Goal: Information Seeking & Learning: Check status

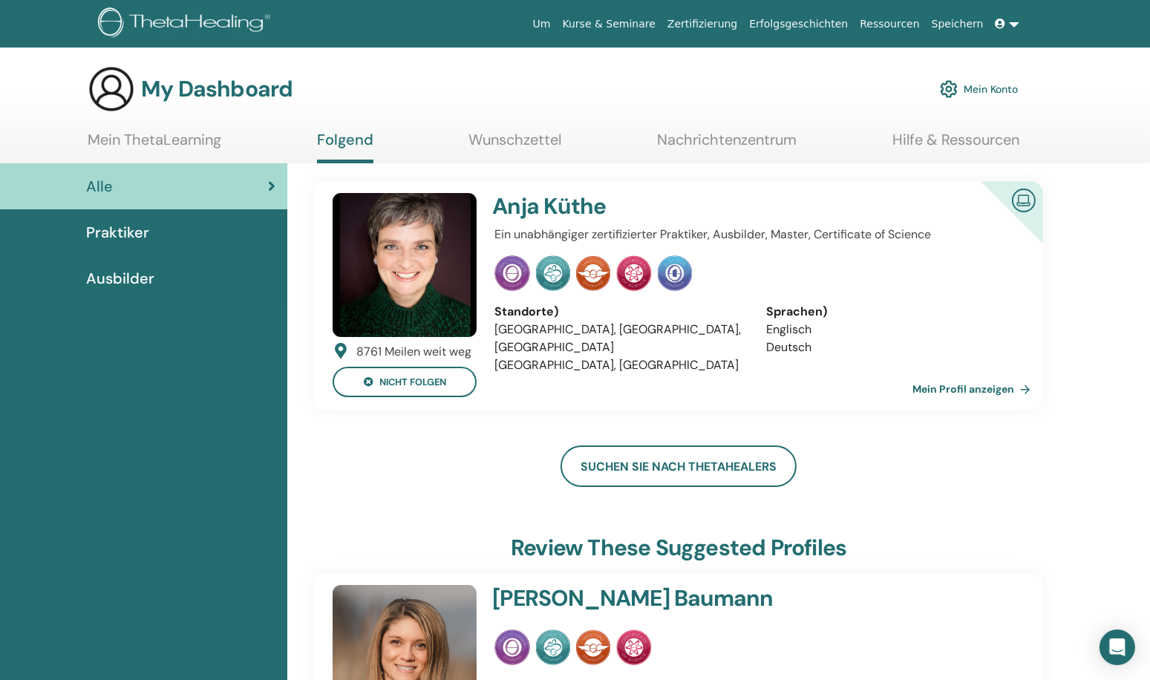
click at [132, 237] on span "Praktiker" at bounding box center [117, 232] width 63 height 22
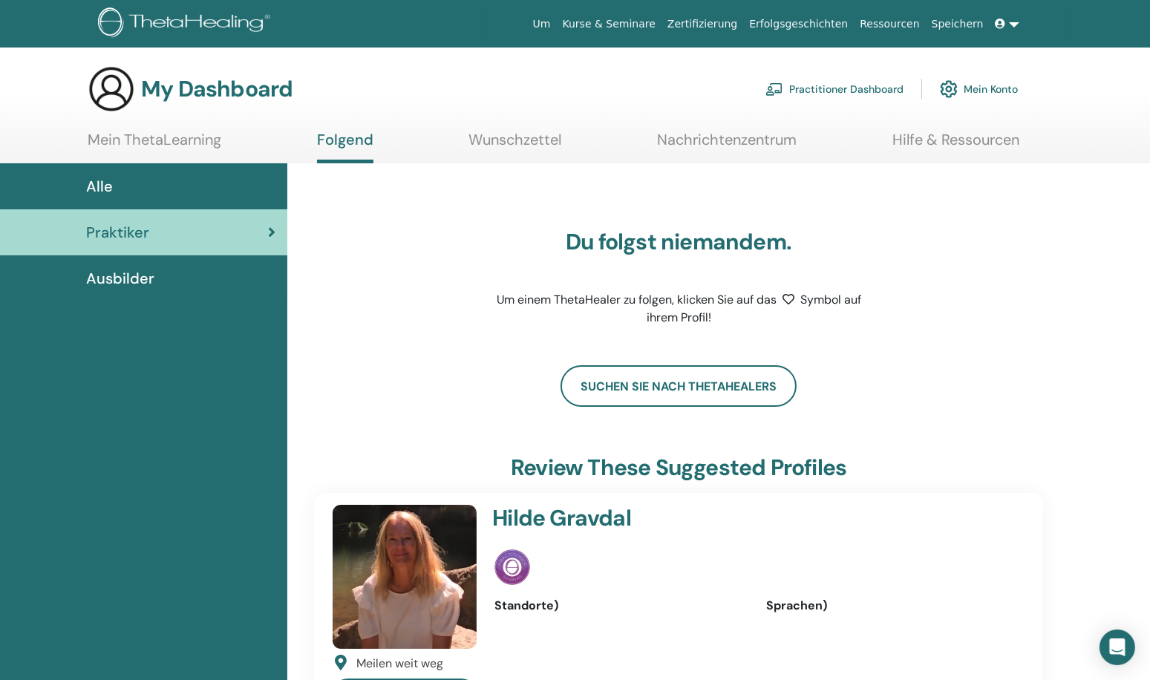
click at [147, 189] on div "Alle" at bounding box center [144, 186] width 264 height 22
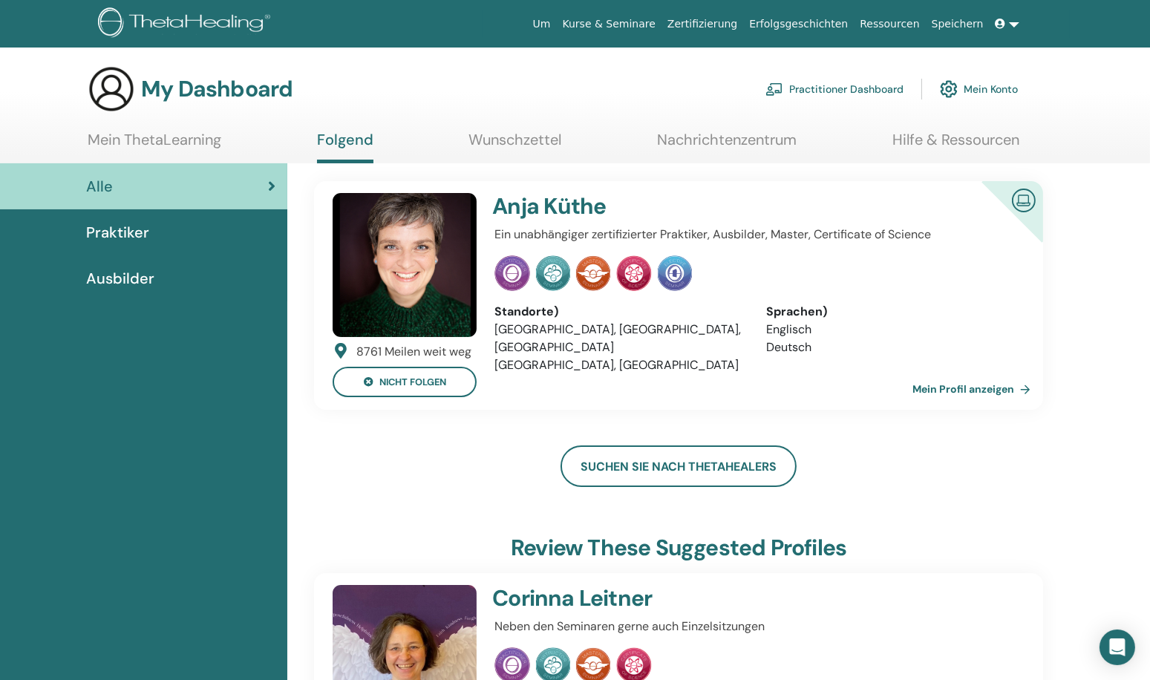
click at [180, 139] on link "Mein ThetaLearning" at bounding box center [155, 145] width 134 height 29
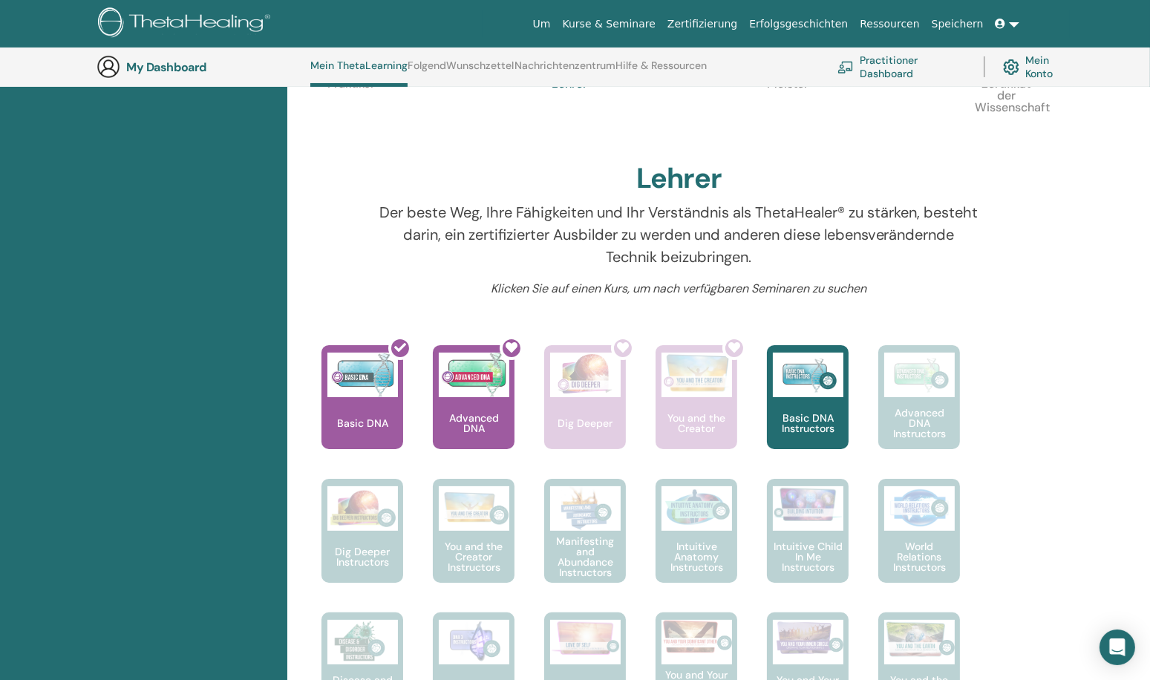
scroll to position [484, 0]
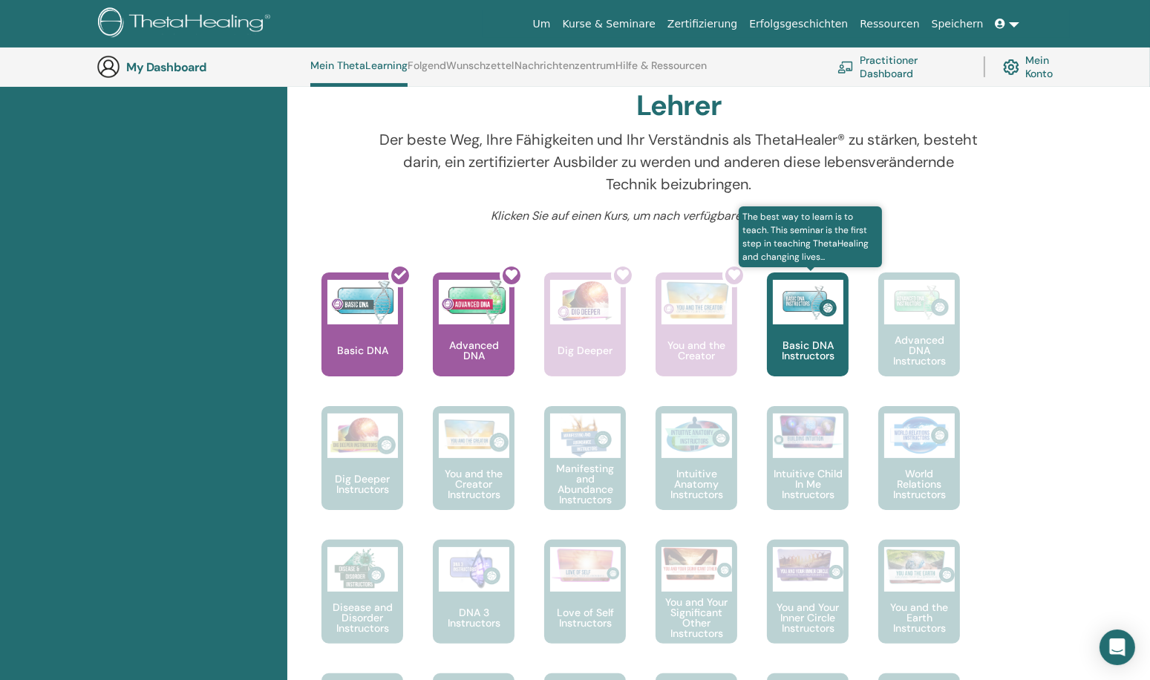
click at [814, 349] on p "Basic DNA Instructors" at bounding box center [808, 350] width 82 height 21
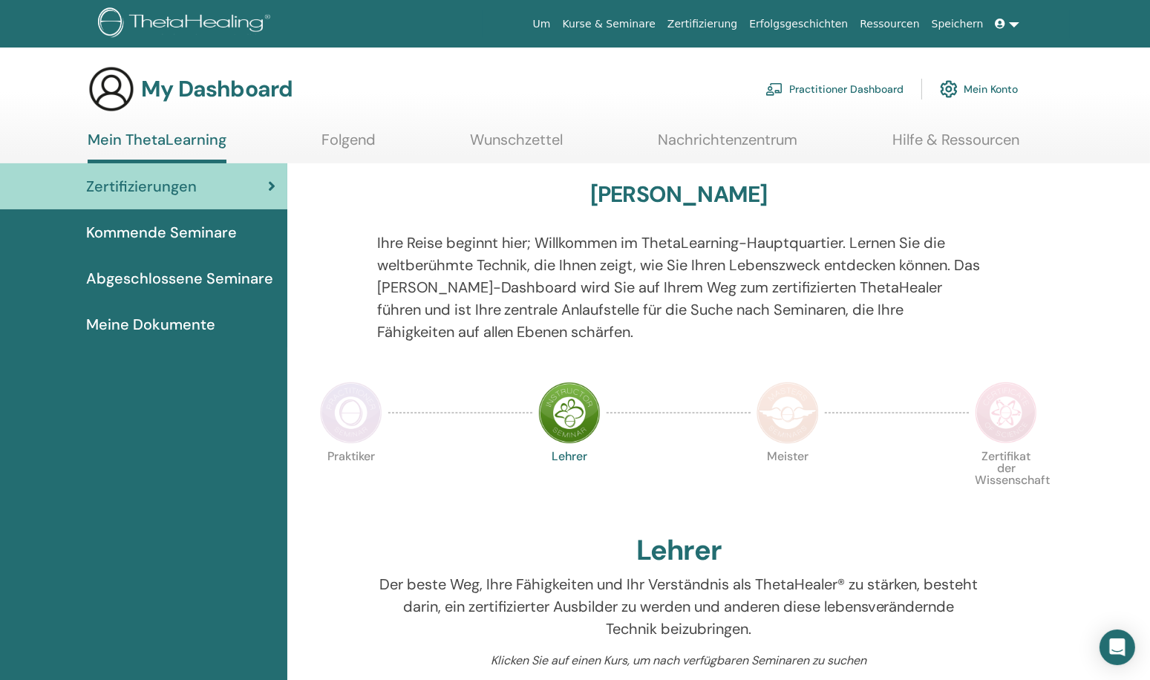
click at [169, 272] on span "Abgeschlossene Seminare" at bounding box center [179, 278] width 187 height 22
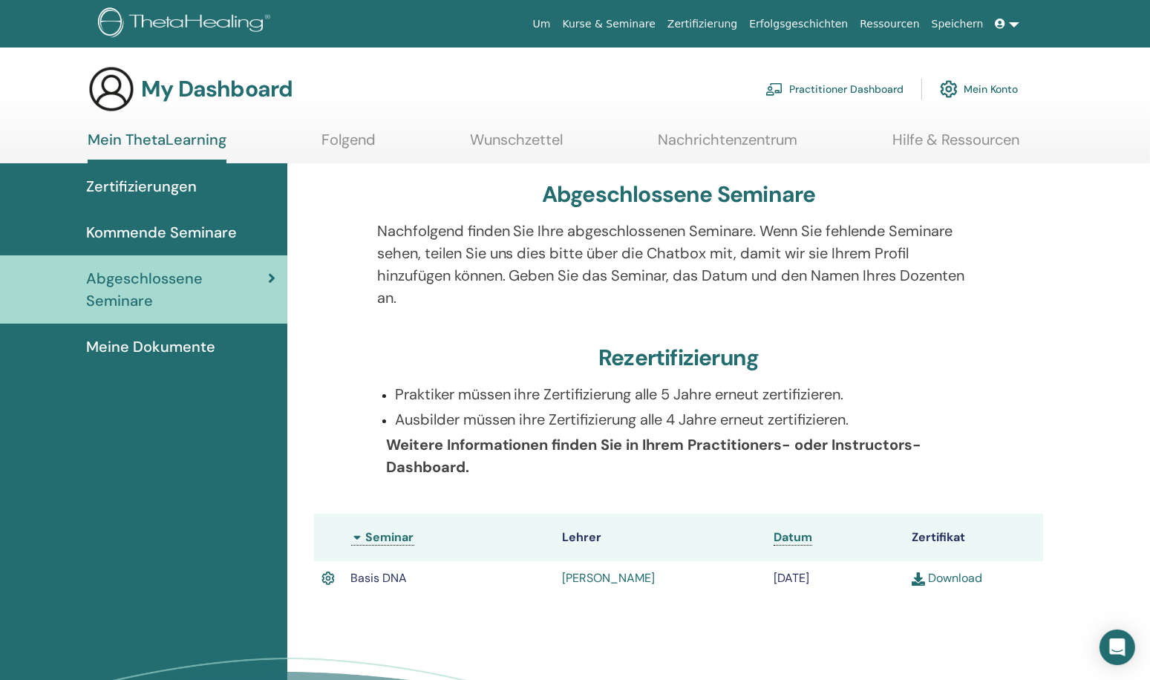
click at [165, 180] on span "Zertifizierungen" at bounding box center [141, 186] width 111 height 22
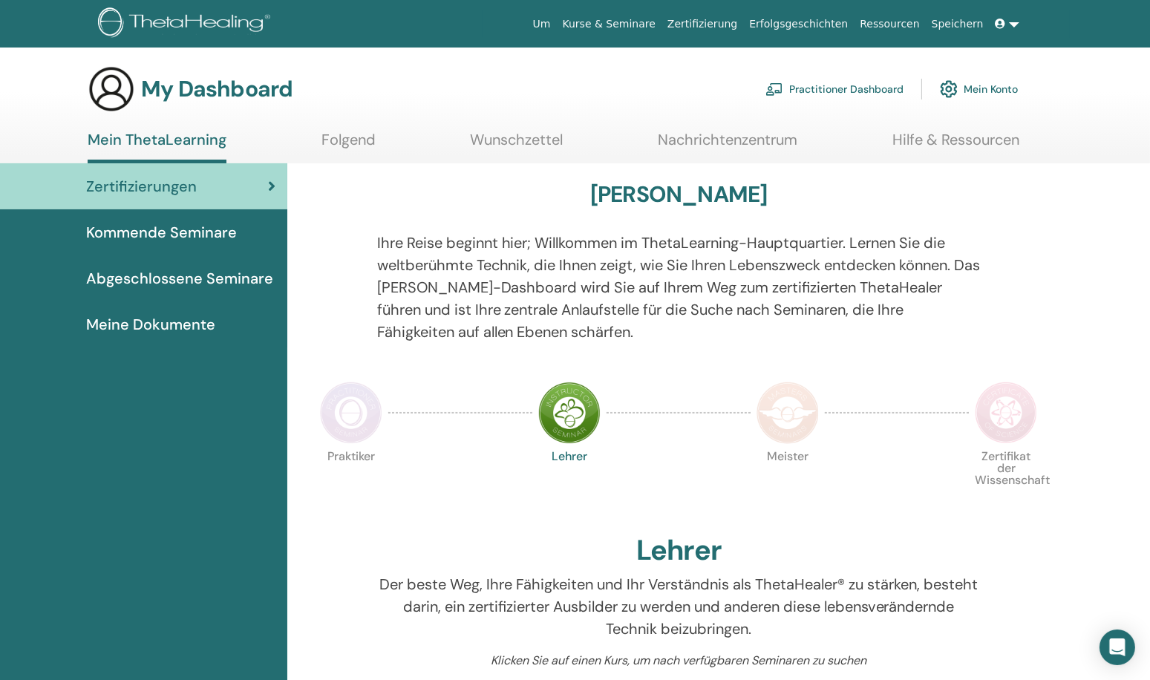
click at [180, 225] on span "Kommende Seminare" at bounding box center [161, 232] width 151 height 22
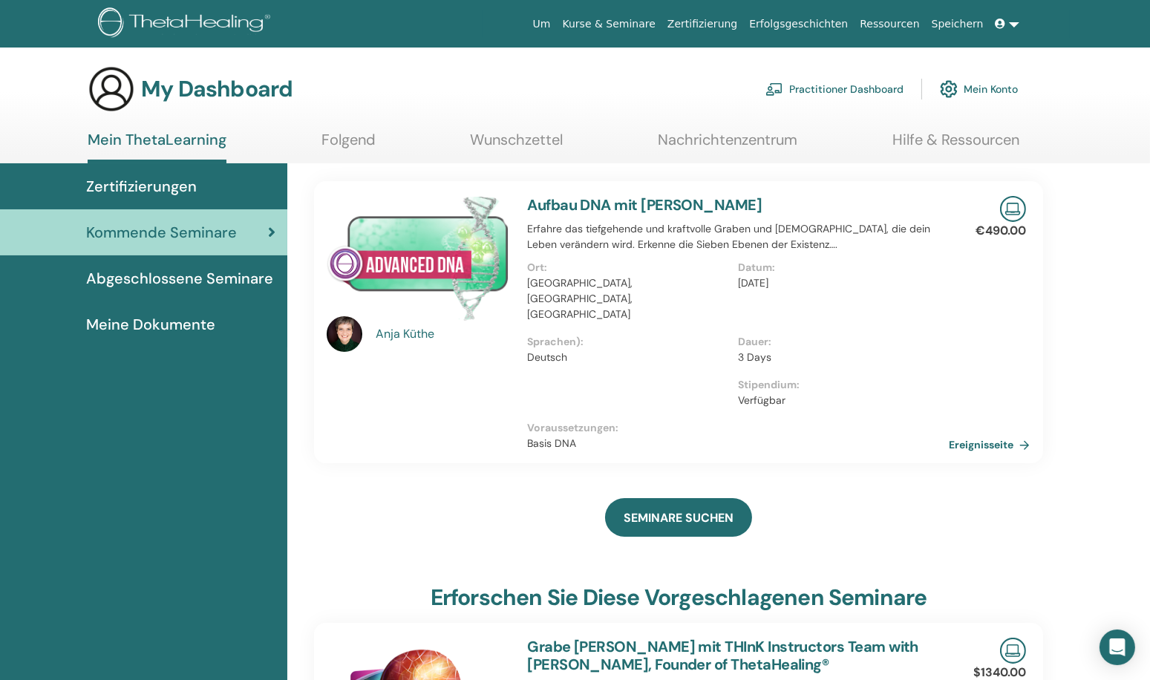
click at [167, 275] on span "Abgeschlossene Seminare" at bounding box center [179, 278] width 187 height 22
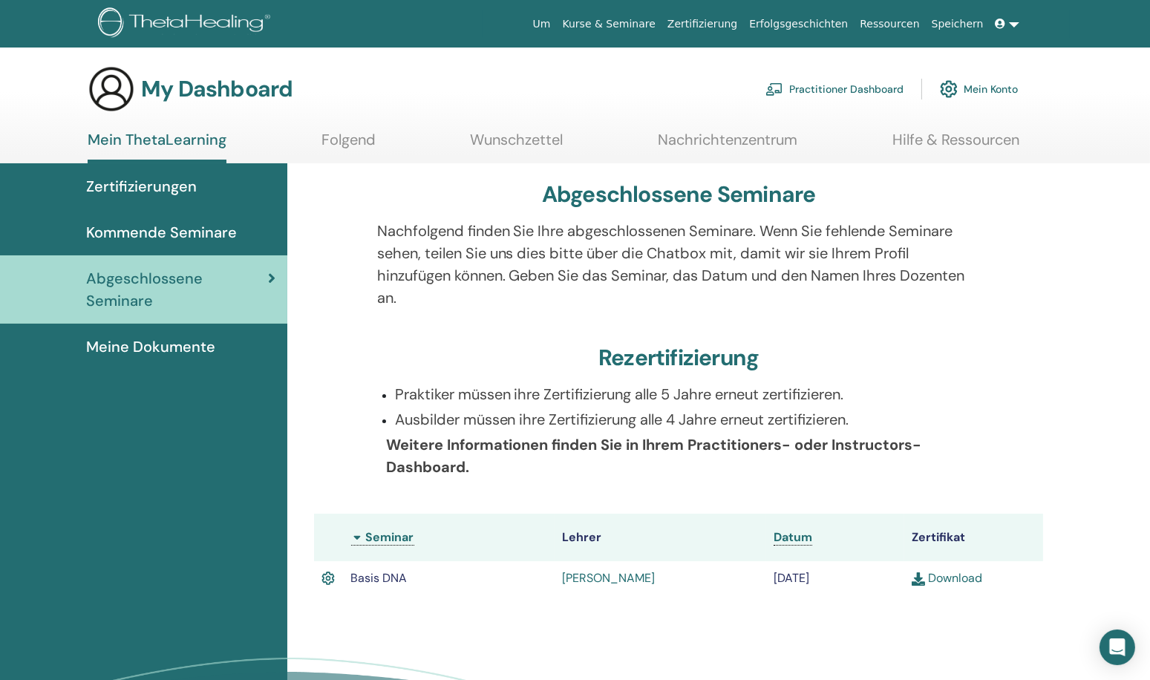
click at [964, 578] on link "Download" at bounding box center [947, 578] width 71 height 16
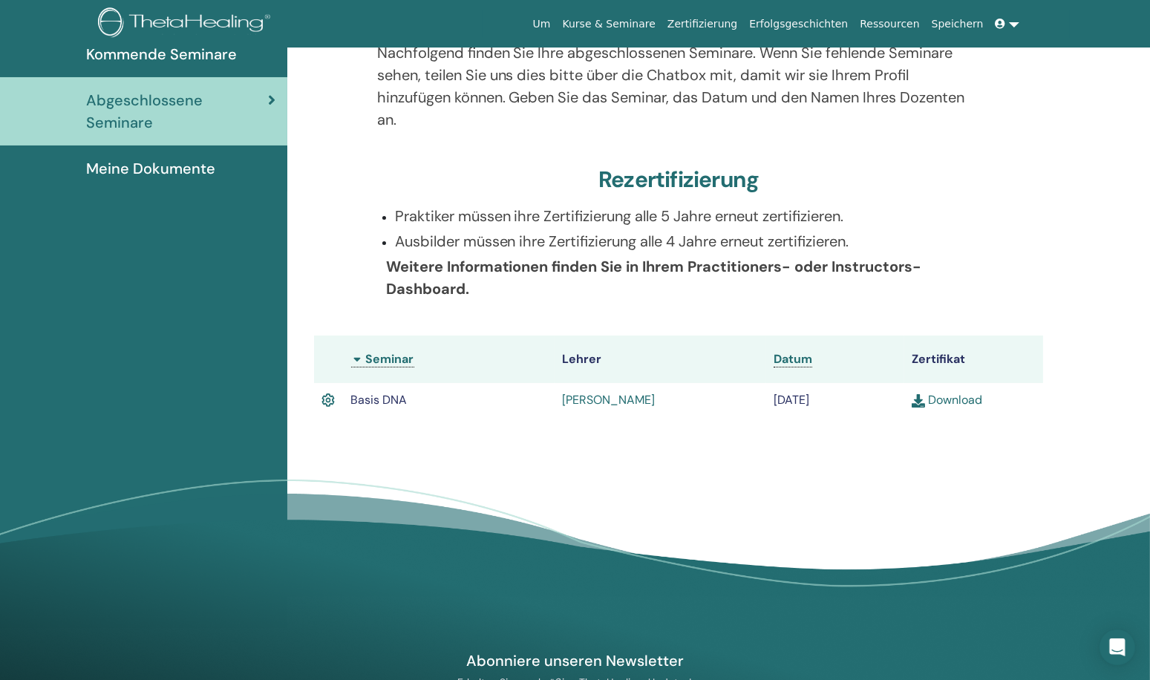
scroll to position [187, 0]
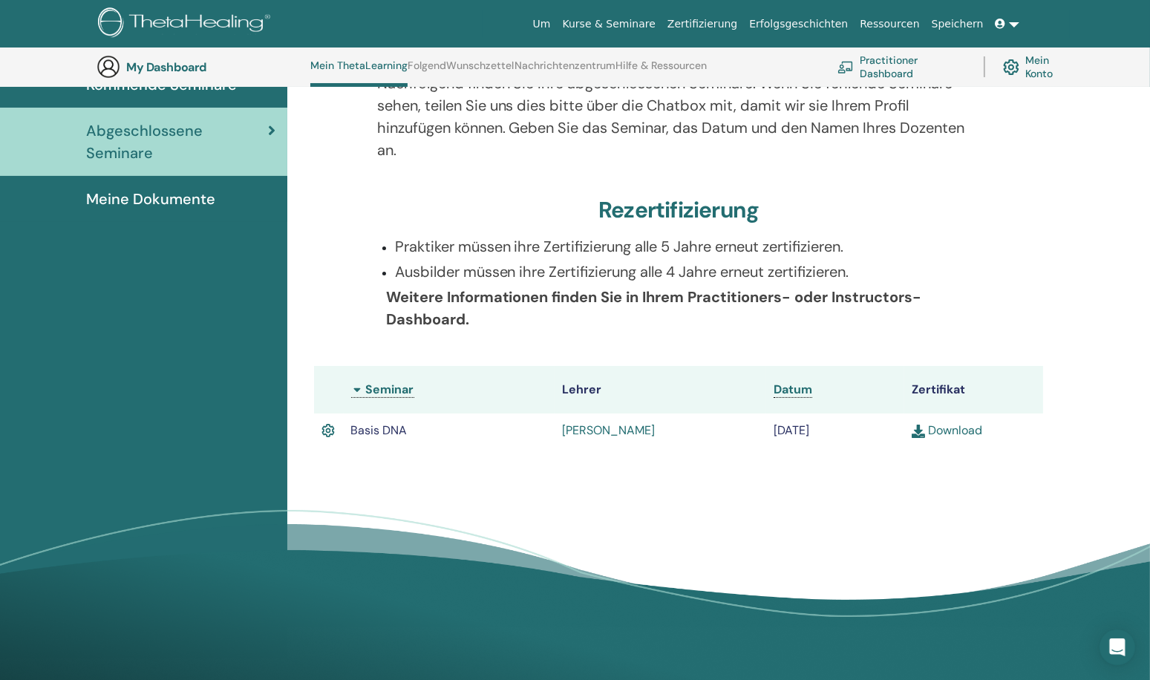
click at [952, 428] on link "Download" at bounding box center [947, 430] width 71 height 16
click at [178, 203] on span "Meine Dokumente" at bounding box center [150, 199] width 129 height 22
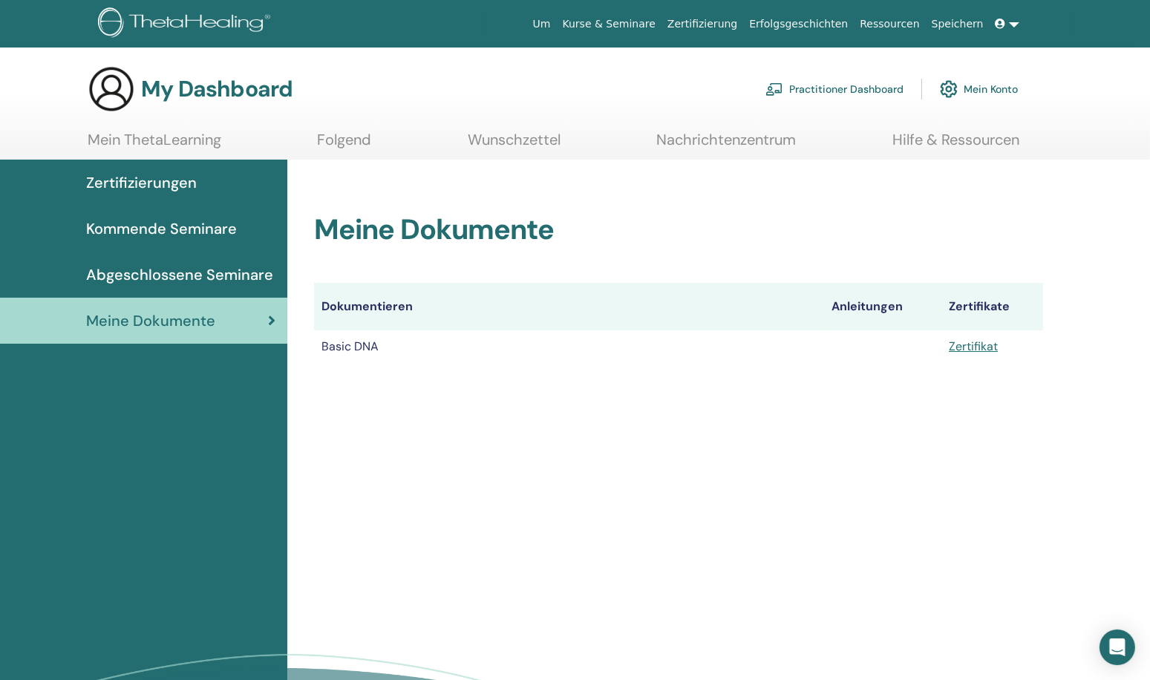
click at [148, 238] on span "Kommende Seminare" at bounding box center [161, 228] width 151 height 22
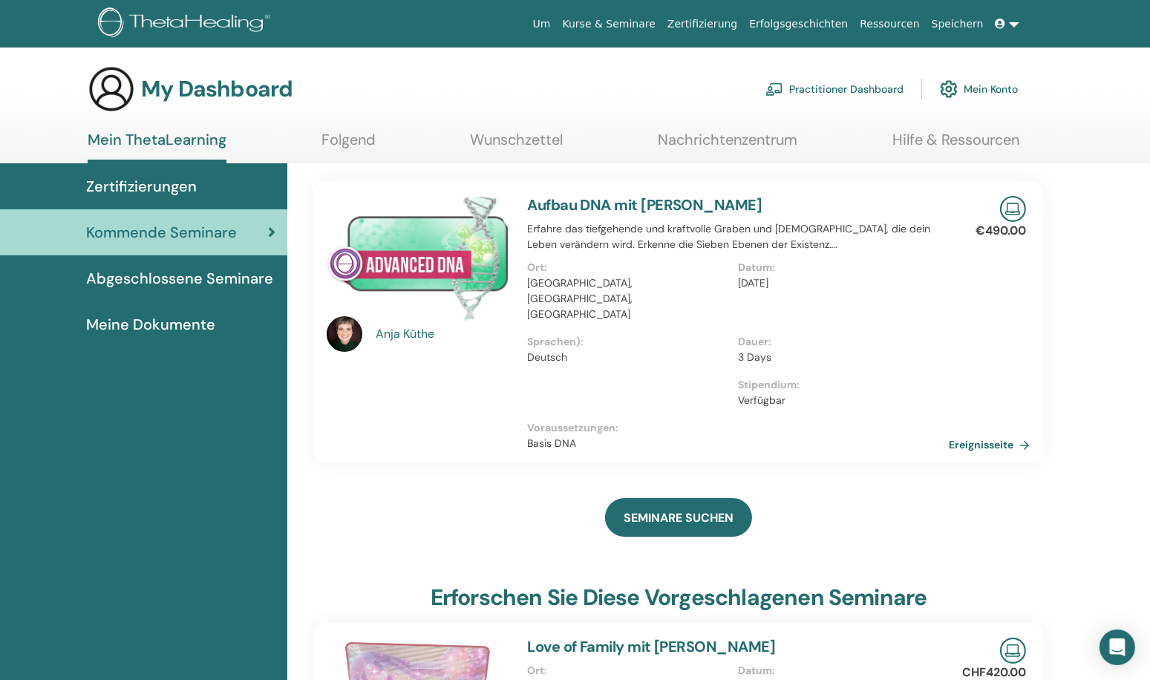
click at [525, 138] on link "Wunschzettel" at bounding box center [517, 145] width 93 height 29
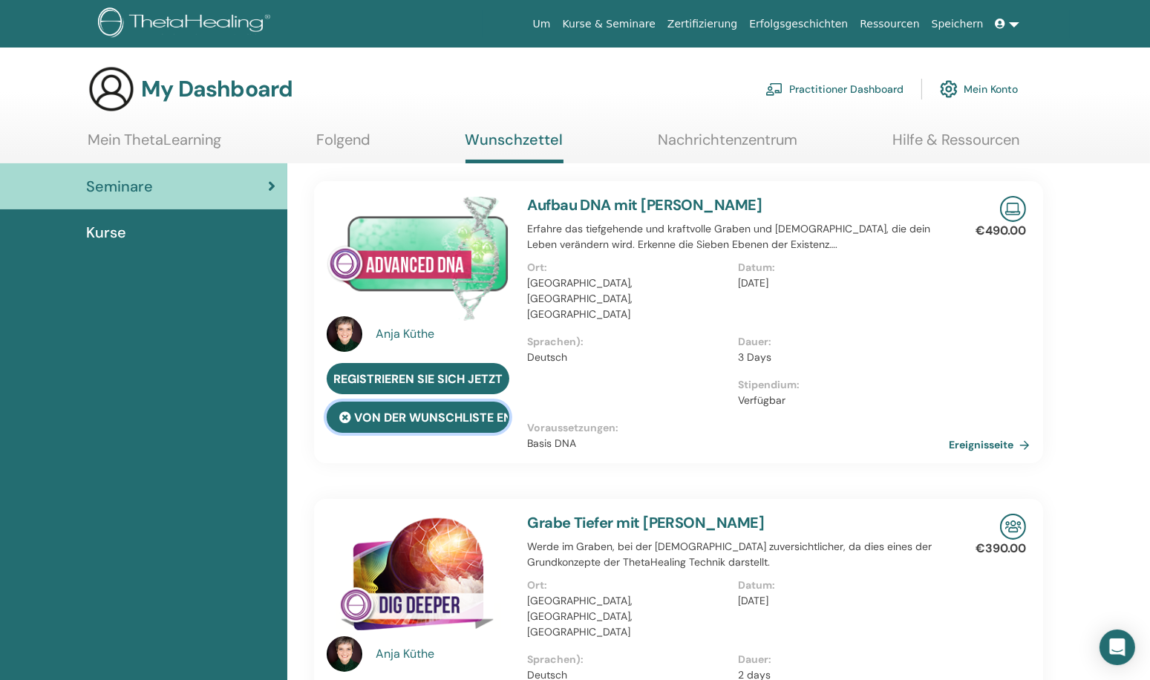
click at [466, 418] on button "von der Wunschliste entfernen" at bounding box center [418, 417] width 183 height 31
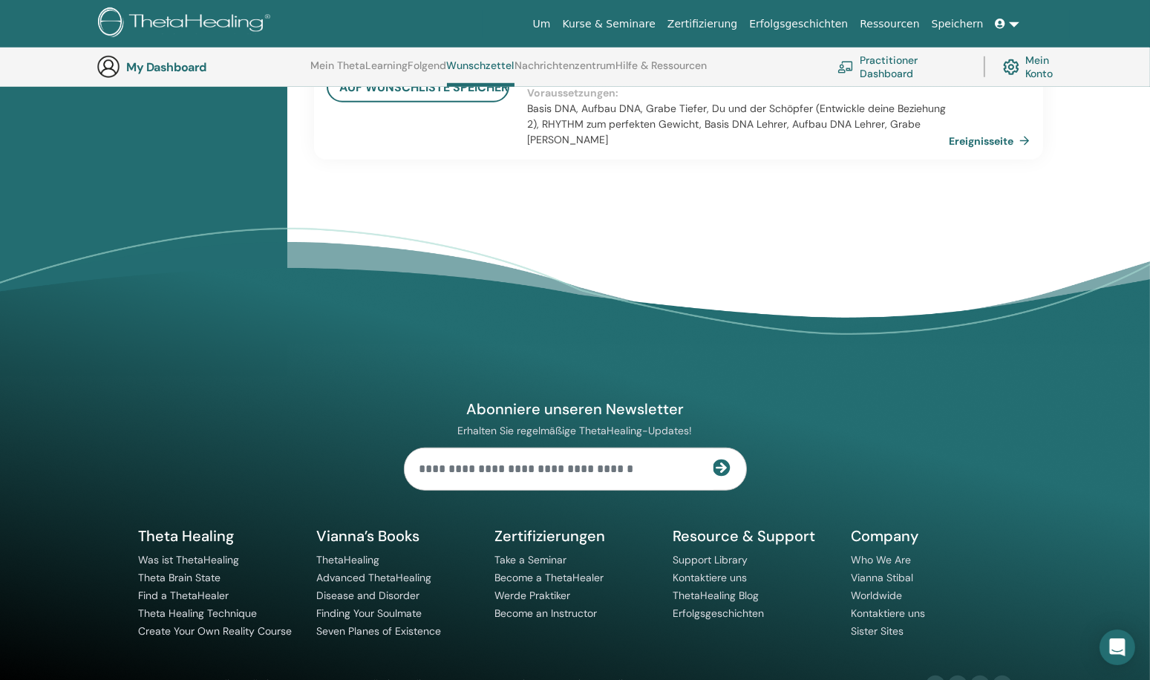
scroll to position [1753, 0]
